Goal: Task Accomplishment & Management: Use online tool/utility

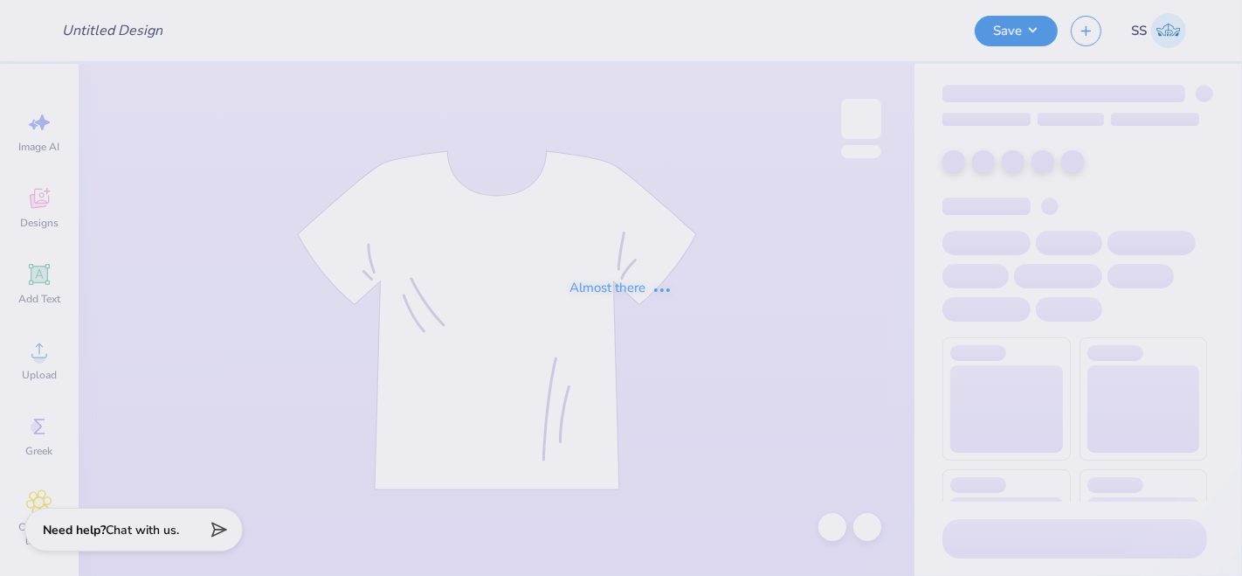
type input "Emory University : [PERSON_NAME]"
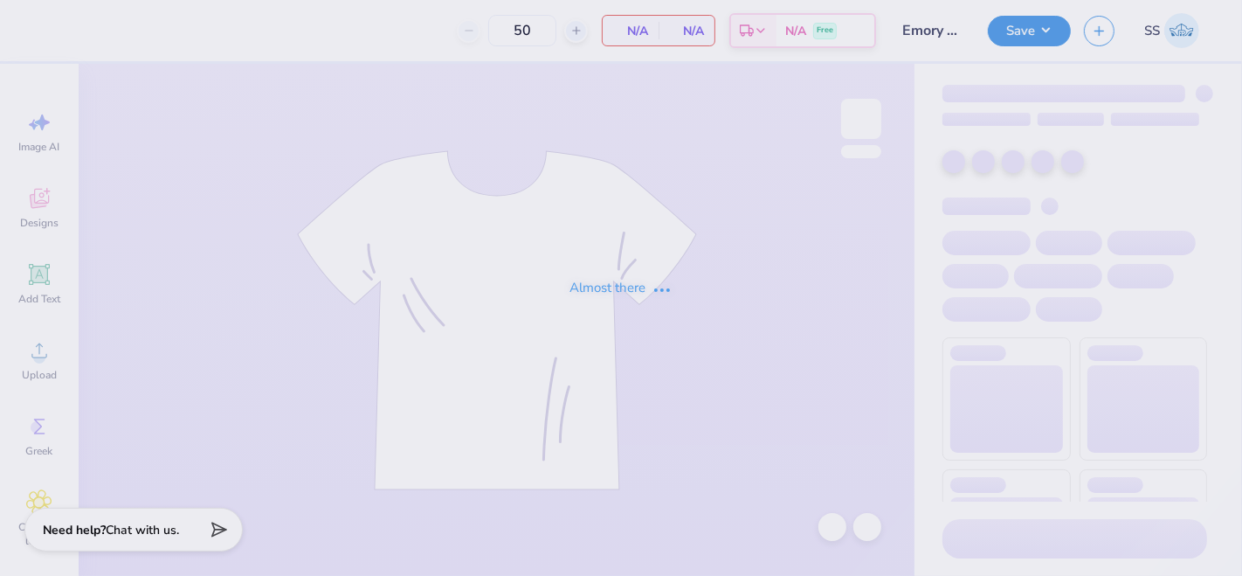
type input "50"
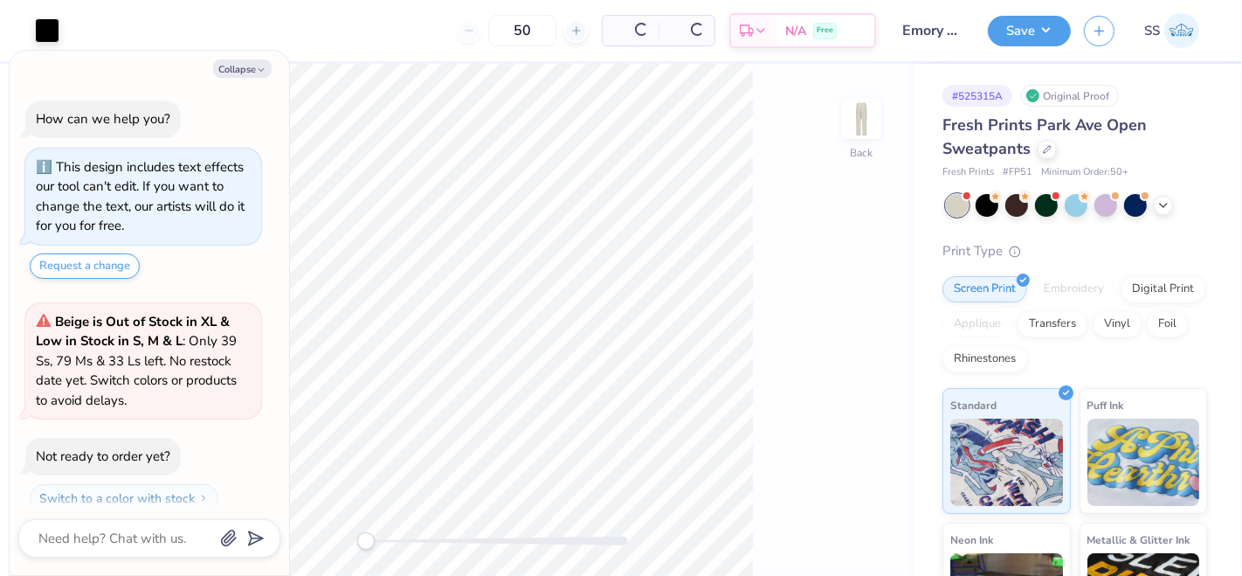
scroll to position [47, 0]
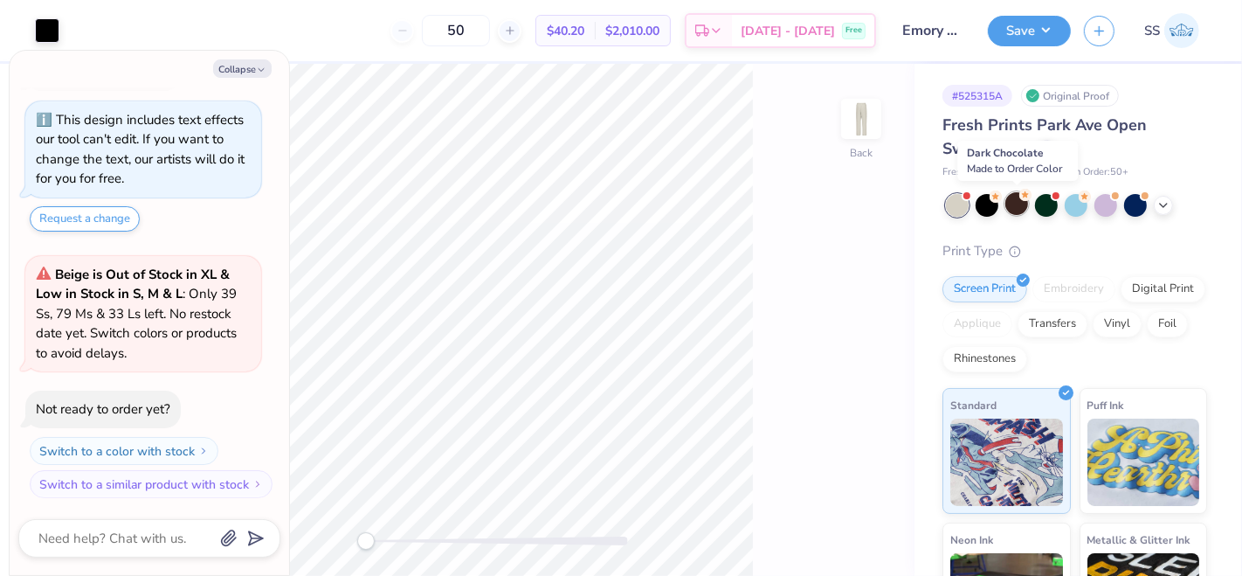
click at [1019, 197] on icon at bounding box center [1025, 195] width 12 height 12
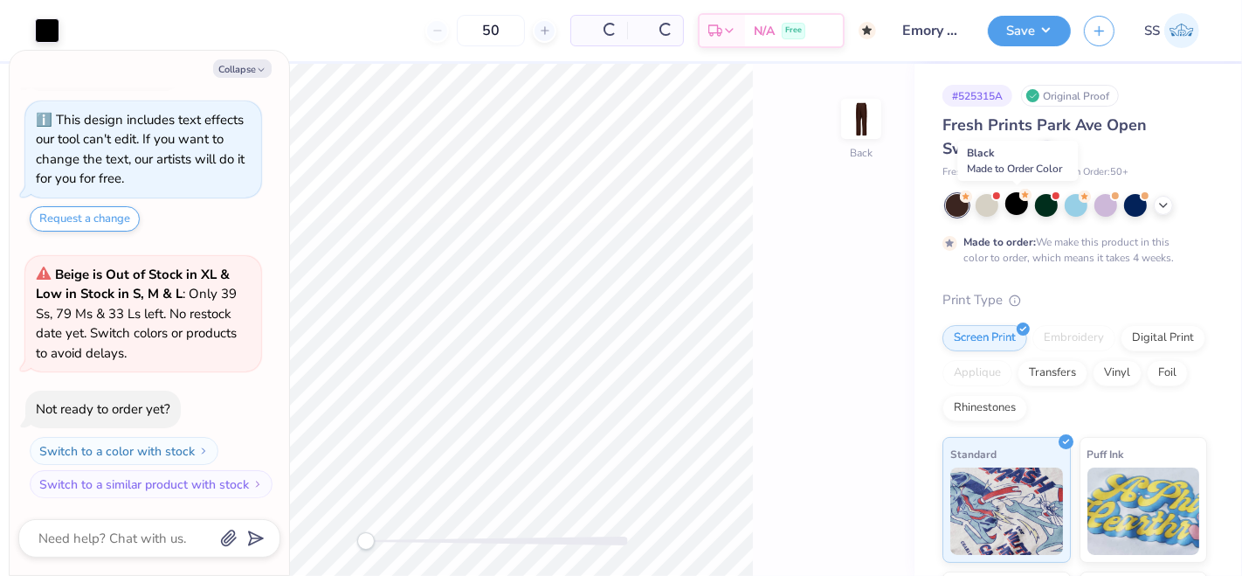
scroll to position [211, 0]
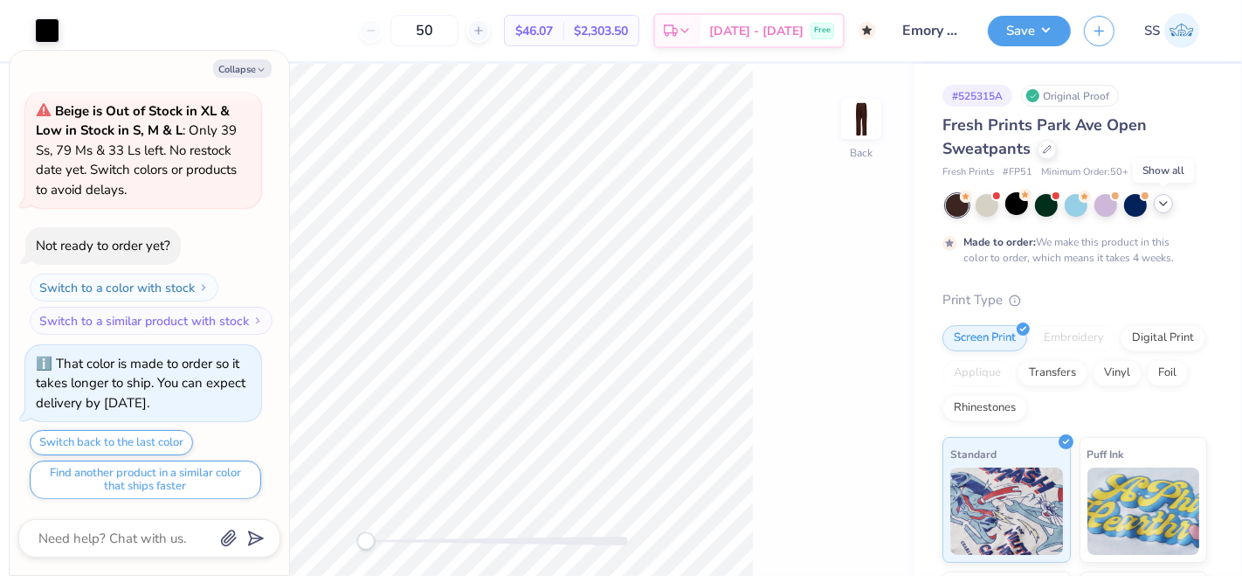
click at [1157, 205] on icon at bounding box center [1164, 204] width 14 height 14
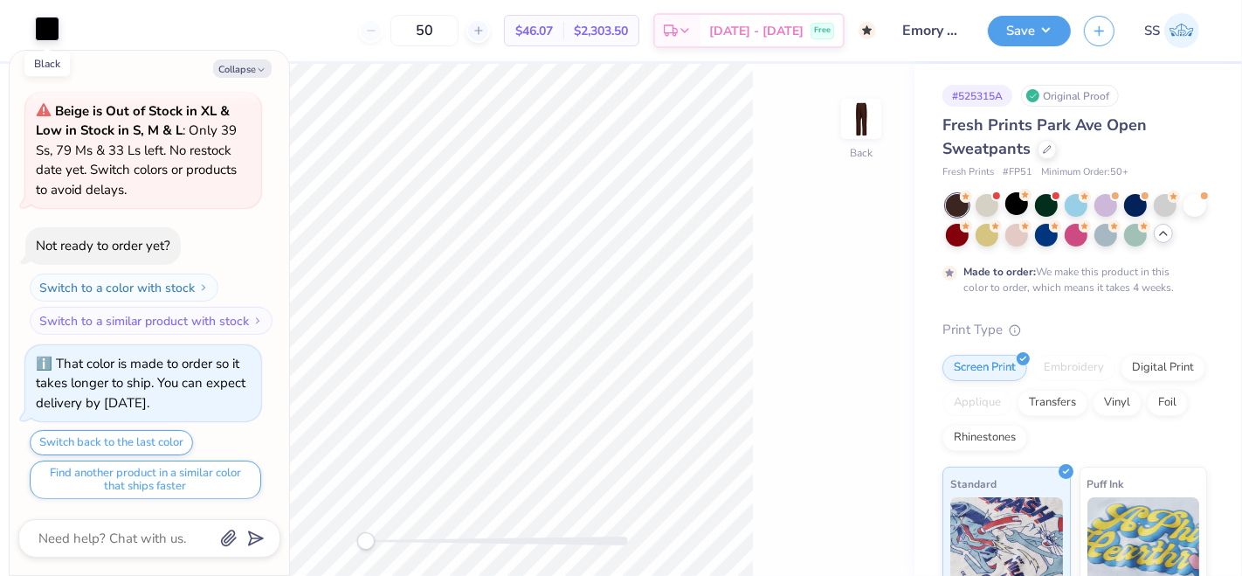
click at [45, 21] on div at bounding box center [47, 29] width 24 height 24
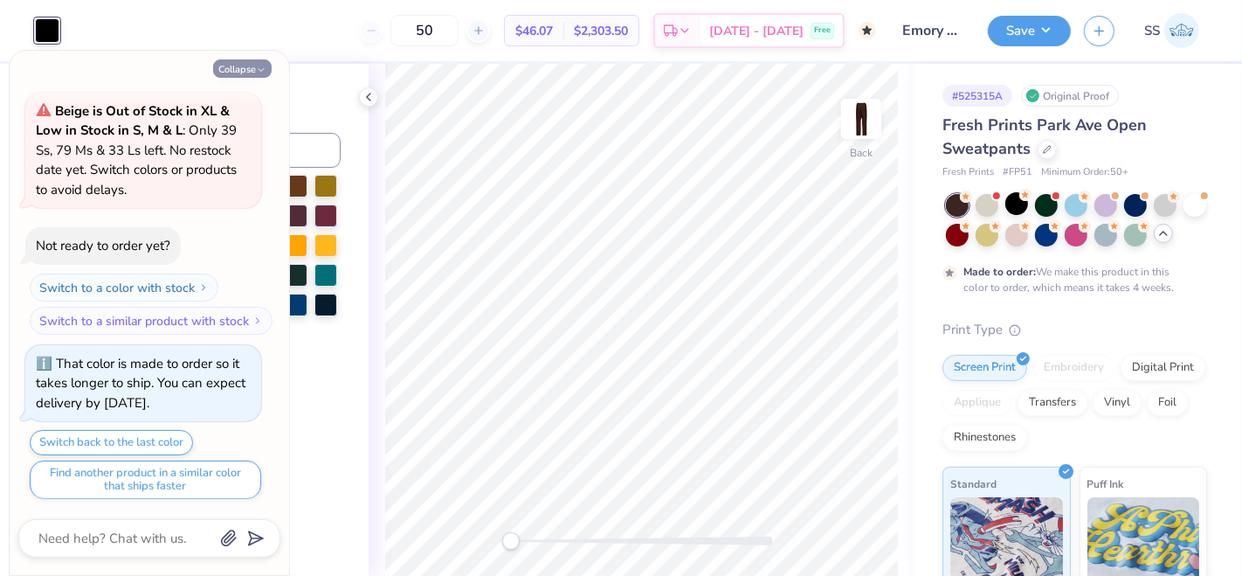
click at [263, 73] on icon "button" at bounding box center [261, 70] width 10 height 10
type textarea "x"
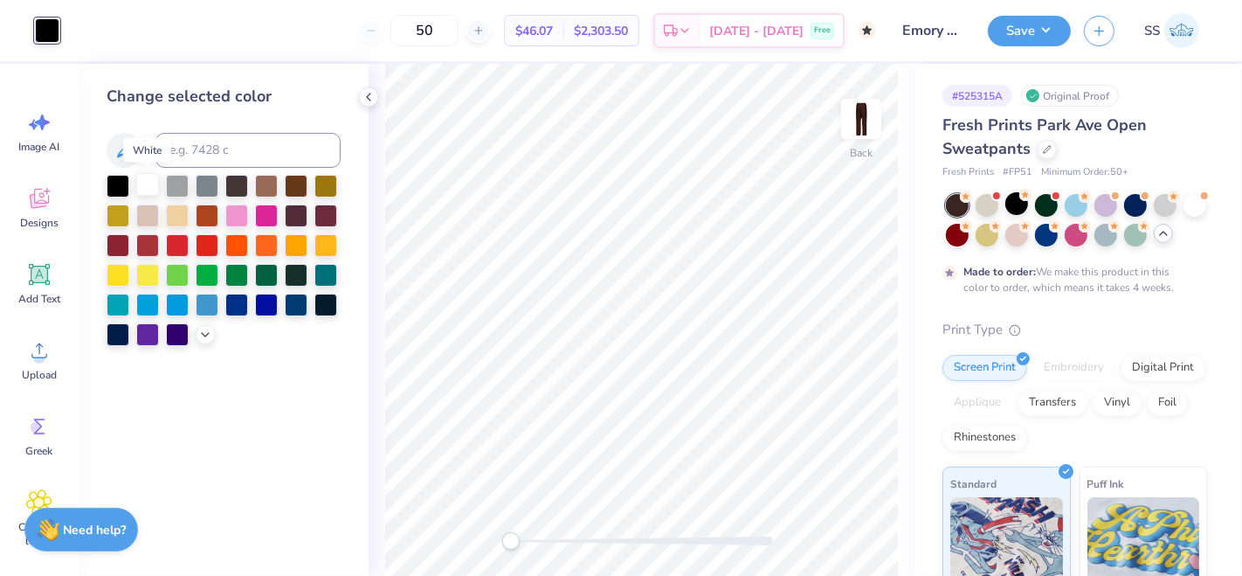
click at [147, 181] on div at bounding box center [147, 184] width 23 height 23
click at [1052, 24] on button "Save" at bounding box center [1029, 28] width 83 height 31
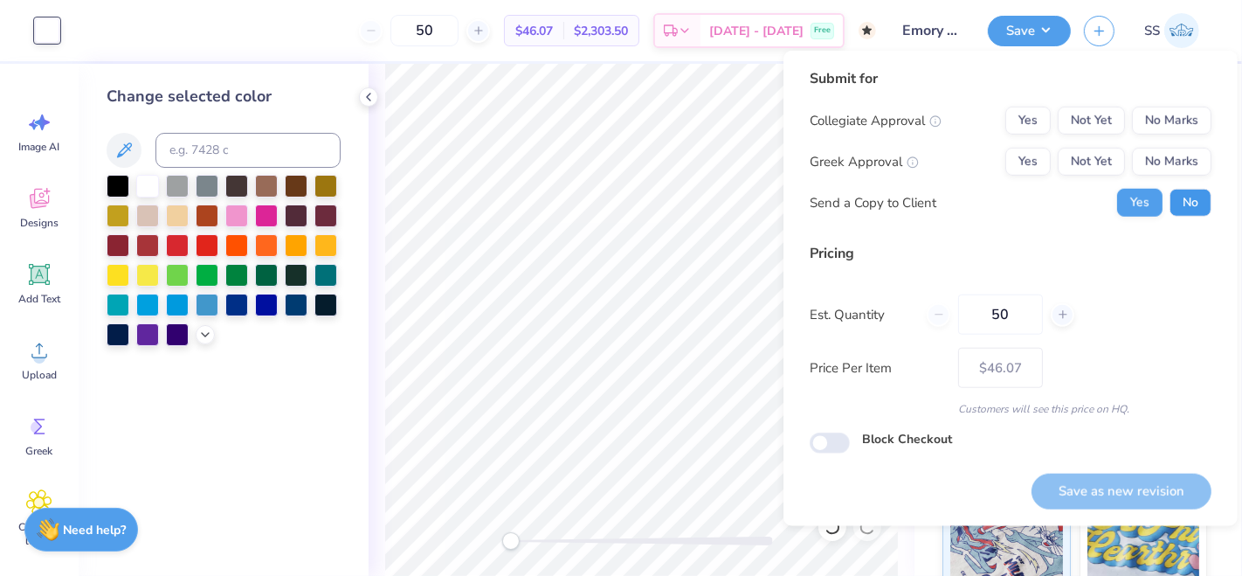
click at [1186, 192] on button "No" at bounding box center [1191, 203] width 42 height 28
click at [1177, 166] on button "No Marks" at bounding box center [1171, 162] width 79 height 28
click at [1164, 124] on button "No Marks" at bounding box center [1171, 121] width 79 height 28
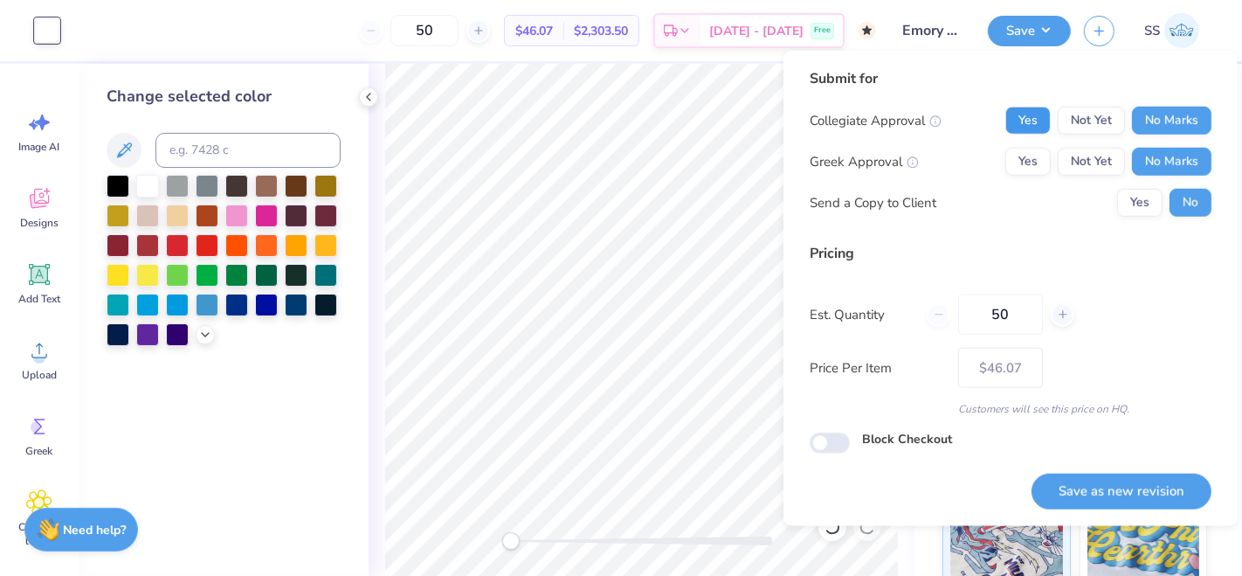
click at [1046, 118] on button "Yes" at bounding box center [1027, 121] width 45 height 28
click at [1137, 478] on button "Save as new revision" at bounding box center [1122, 491] width 180 height 36
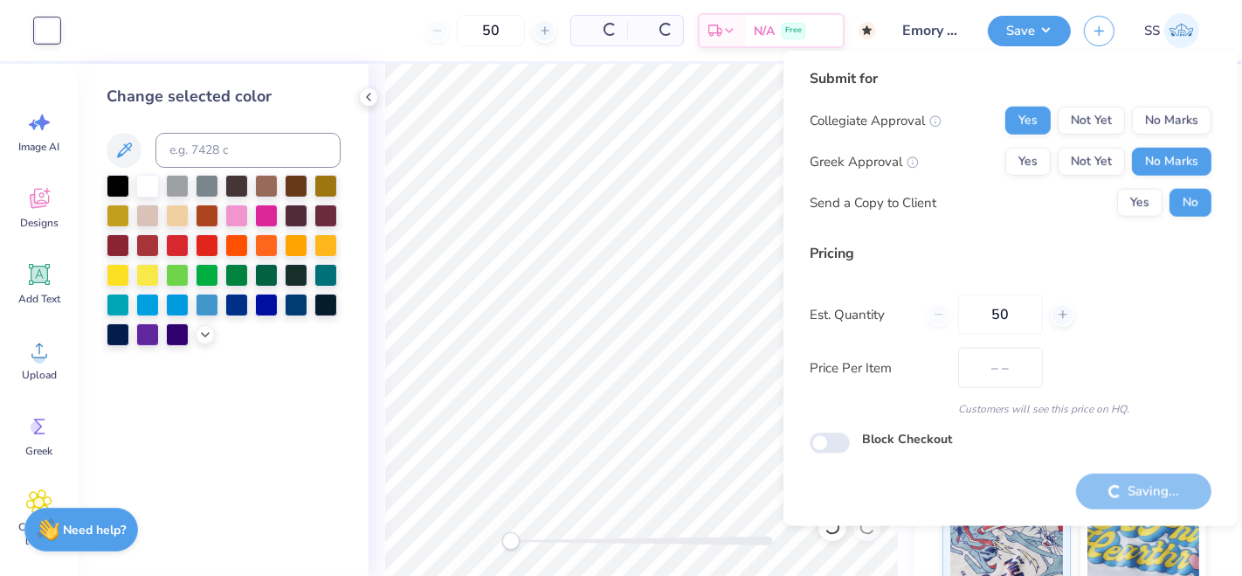
type input "$46.07"
checkbox input "true"
